Goal: Communication & Community: Connect with others

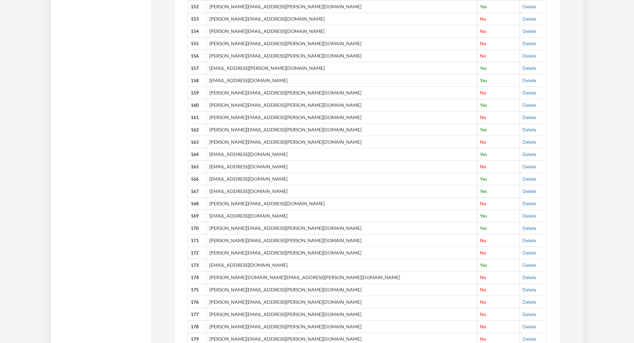
scroll to position [2289, 0]
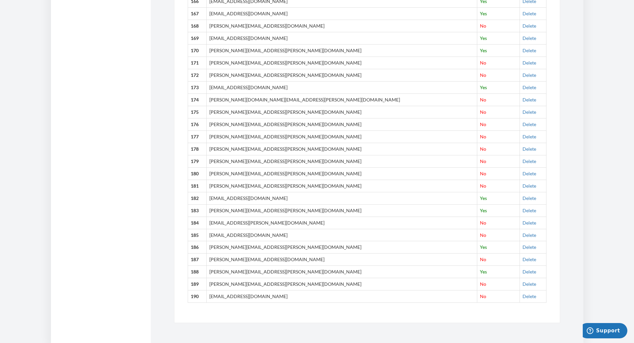
drag, startPoint x: 191, startPoint y: 242, endPoint x: 537, endPoint y: 303, distance: 351.4
copy table
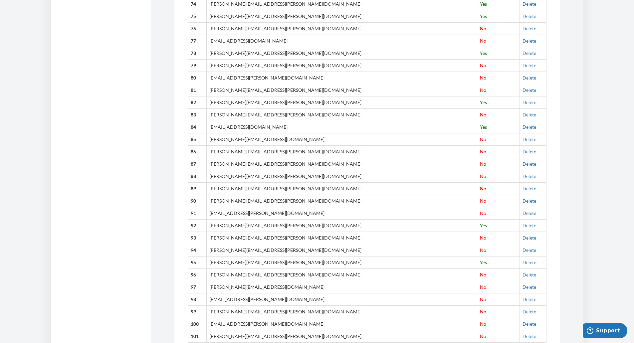
scroll to position [1090, 0]
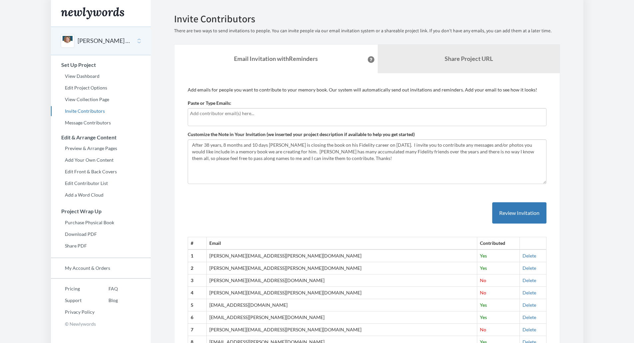
click at [255, 116] on input "text" at bounding box center [367, 113] width 354 height 7
type input "[PERSON_NAME][EMAIL_ADDRESS][PERSON_NAME][DOMAIN_NAME]"
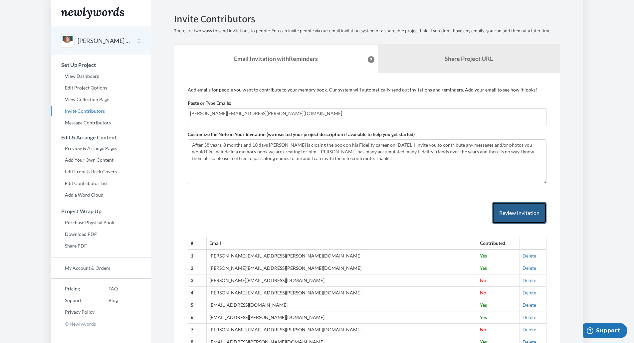
click at [513, 211] on button "Review Invitation" at bounding box center [520, 213] width 54 height 22
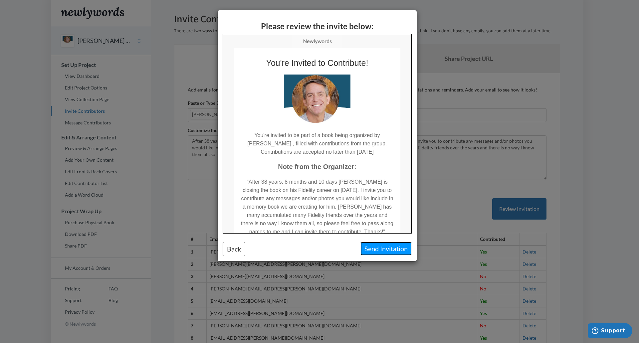
click at [387, 250] on button "Send Invitation" at bounding box center [386, 249] width 51 height 14
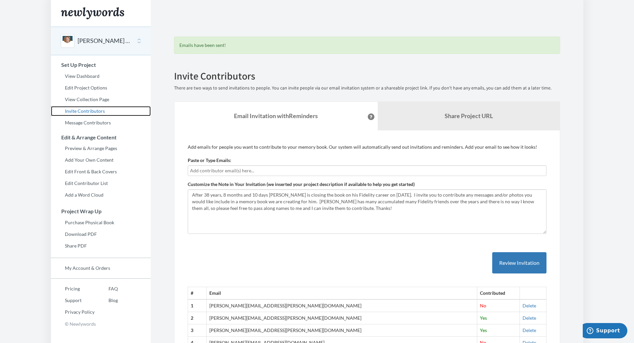
click at [83, 108] on link "Invite Contributors" at bounding box center [101, 111] width 100 height 10
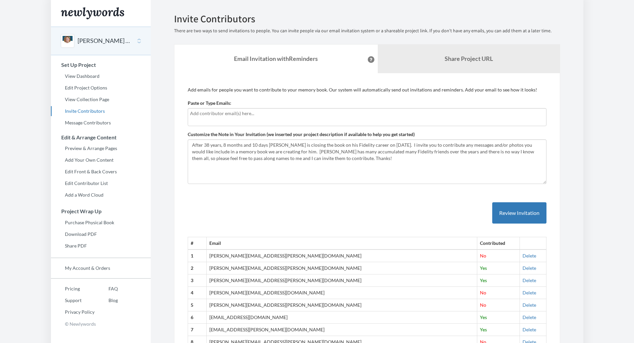
click at [232, 114] on input "text" at bounding box center [367, 113] width 354 height 7
type input "sarah.oconnor@fmr.com"
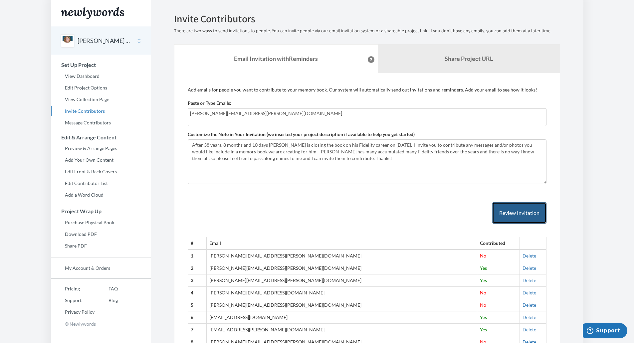
click at [511, 212] on button "Review Invitation" at bounding box center [520, 213] width 54 height 22
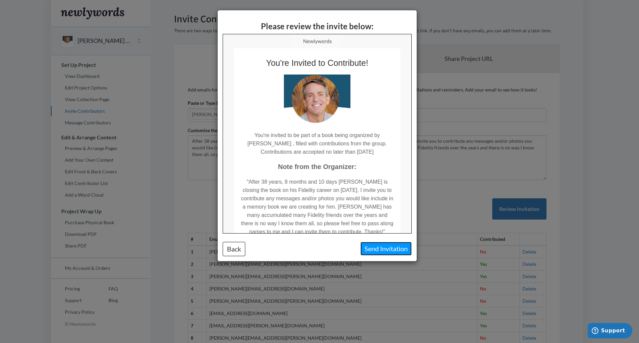
click at [387, 245] on button "Send Invitation" at bounding box center [386, 249] width 51 height 14
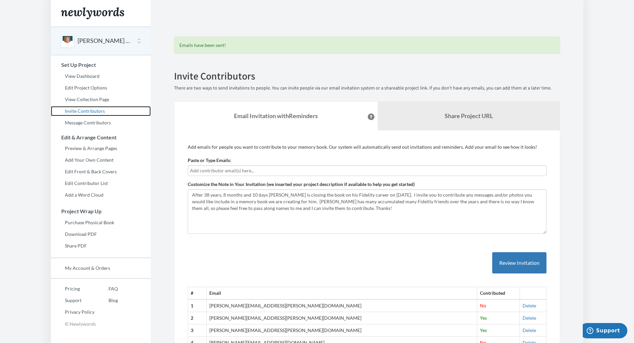
click at [78, 110] on link "Invite Contributors" at bounding box center [101, 111] width 100 height 10
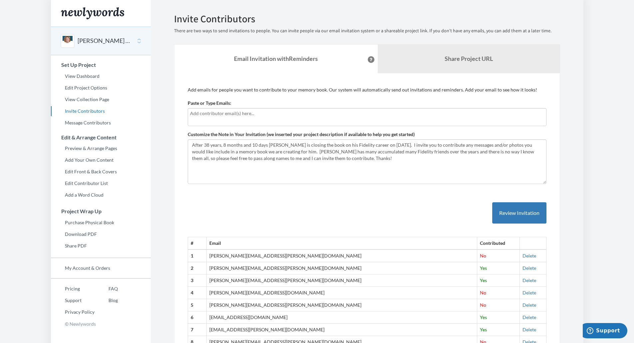
click at [198, 115] on input "text" at bounding box center [367, 113] width 354 height 7
type input "daniel.chraska@fmr.com"
click at [514, 215] on button "Review Invitation" at bounding box center [520, 213] width 54 height 22
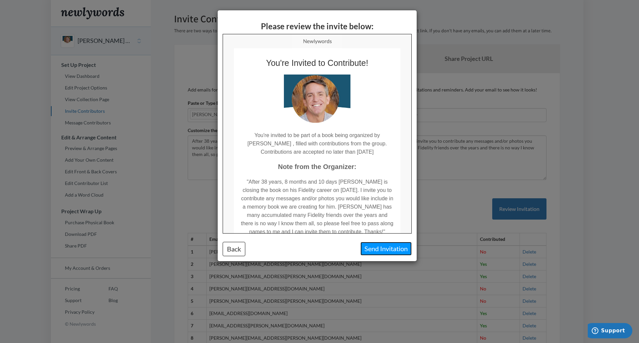
click at [381, 249] on button "Send Invitation" at bounding box center [386, 249] width 51 height 14
